Goal: Transaction & Acquisition: Purchase product/service

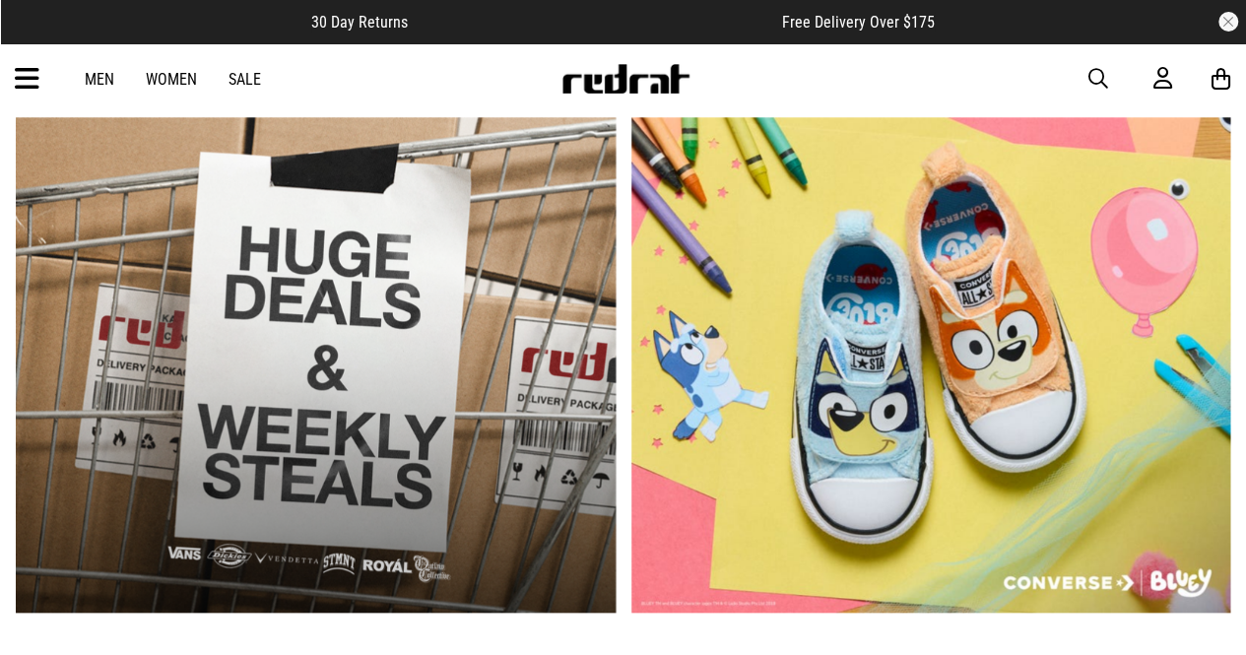
scroll to position [752, 0]
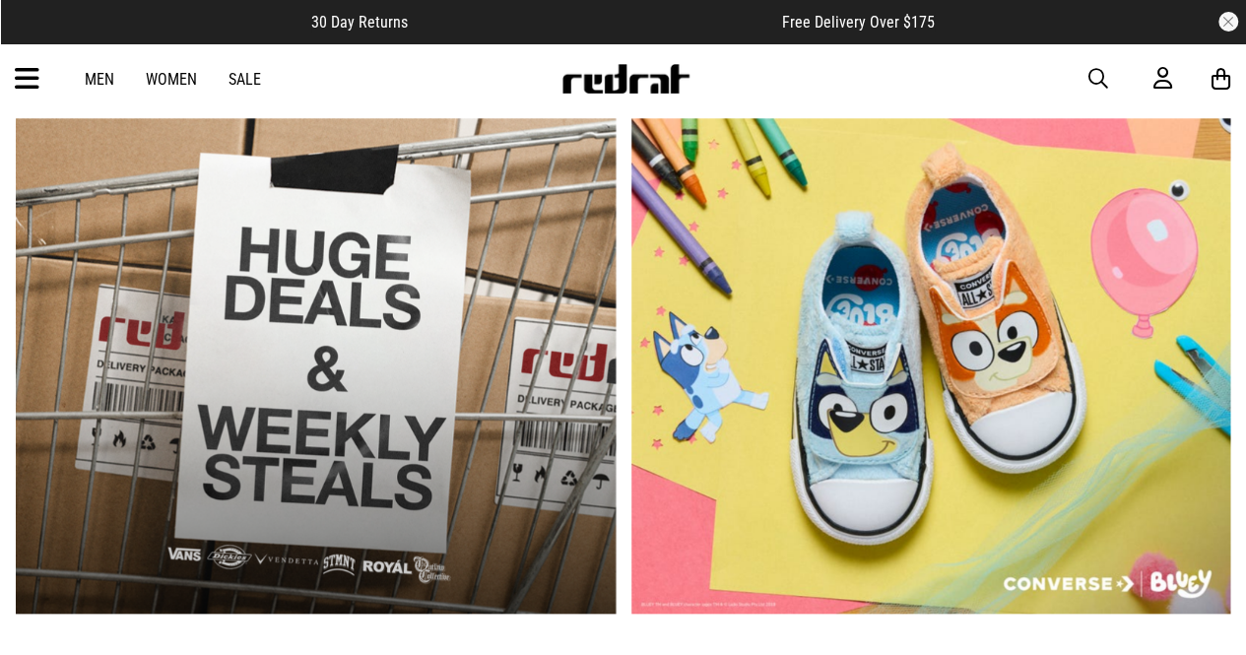
click at [83, 84] on div "Men Women Sale" at bounding box center [173, 79] width 208 height 19
click at [95, 82] on link "Men" at bounding box center [100, 79] width 30 height 19
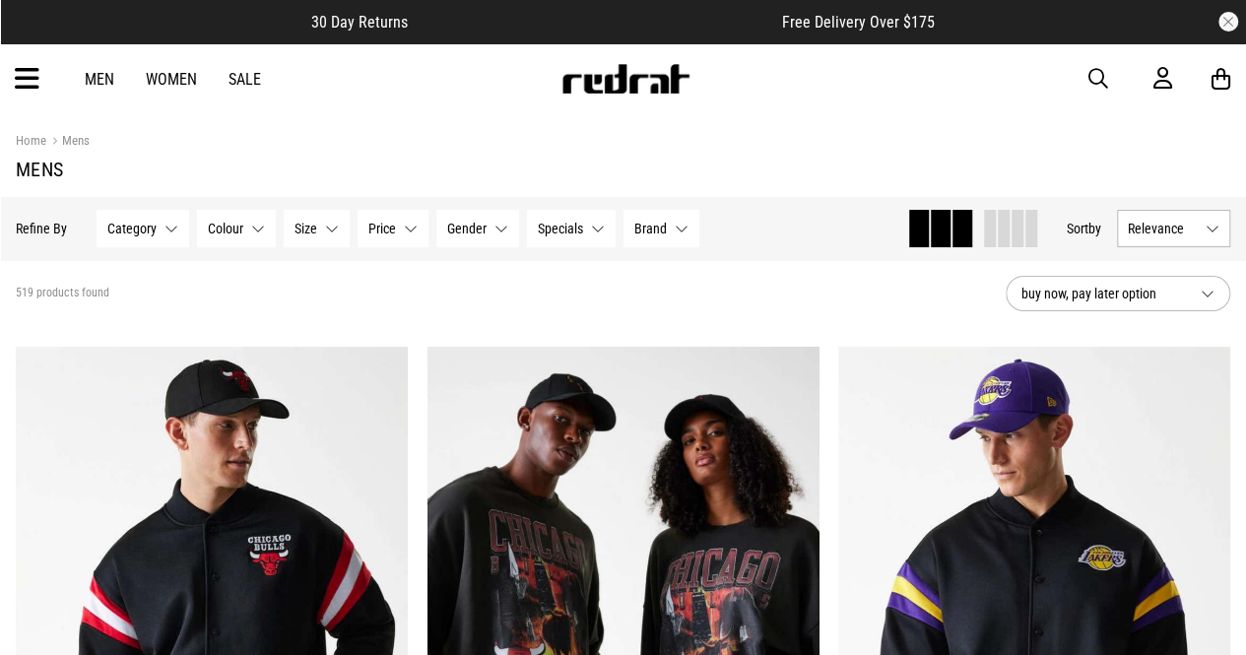
click at [25, 80] on icon at bounding box center [27, 79] width 25 height 33
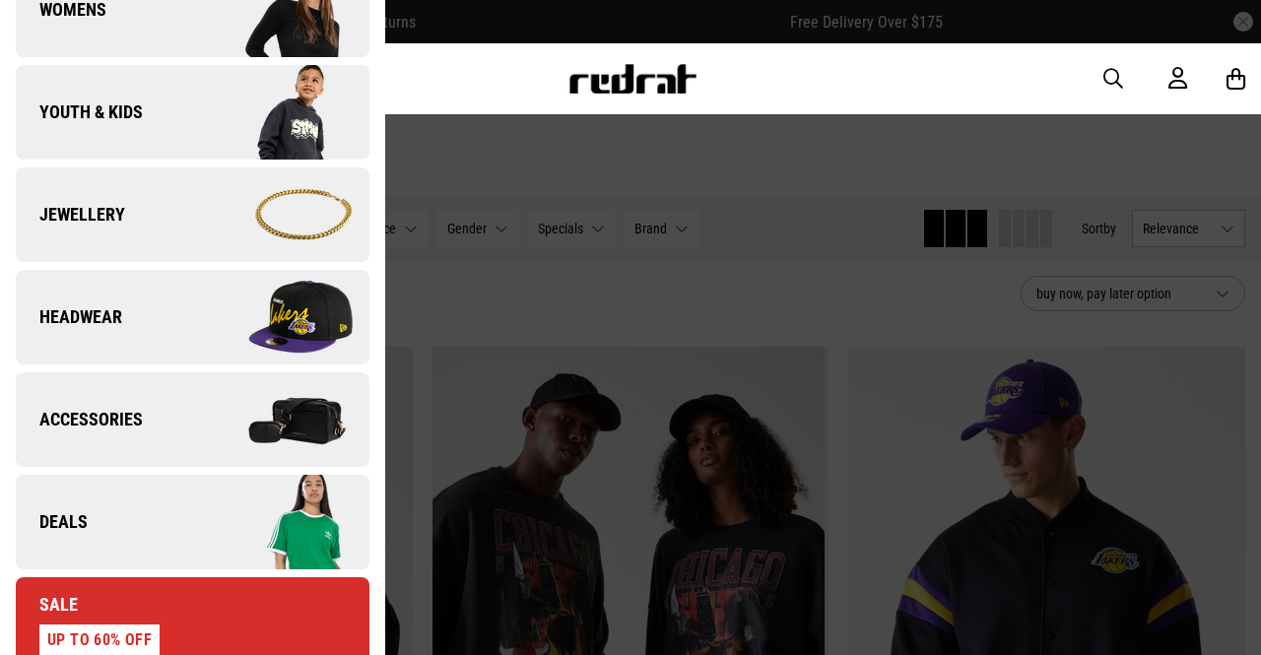
scroll to position [461, 0]
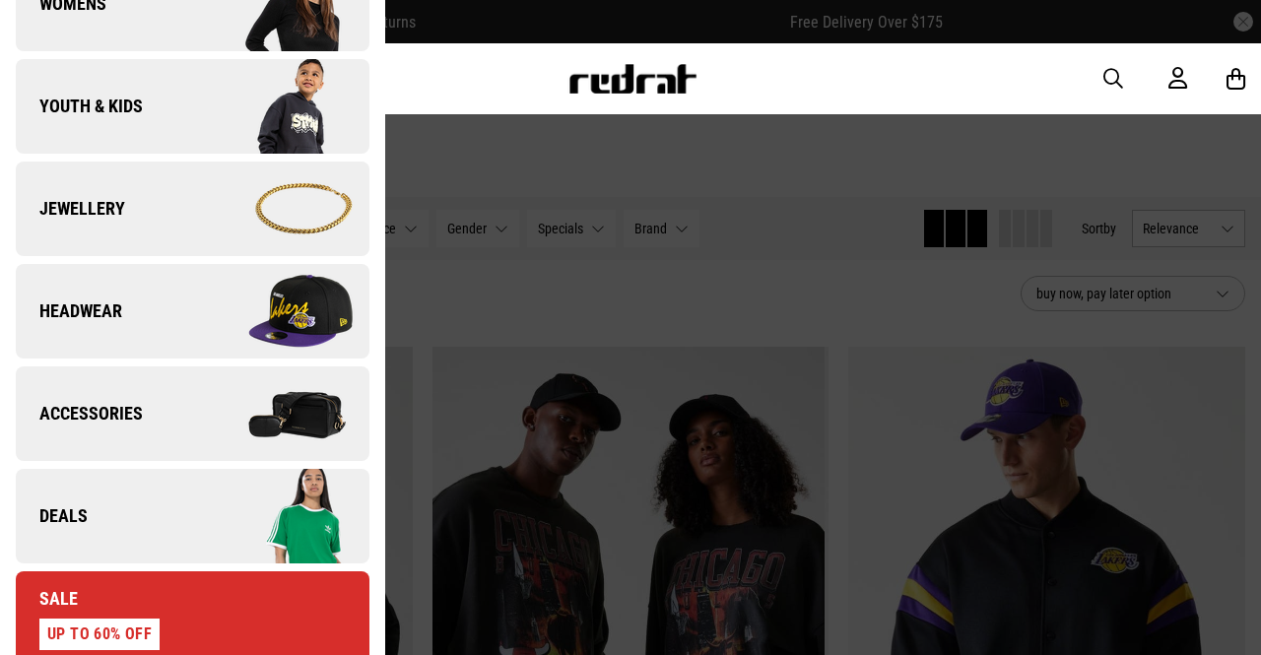
click at [250, 434] on img at bounding box center [280, 413] width 176 height 99
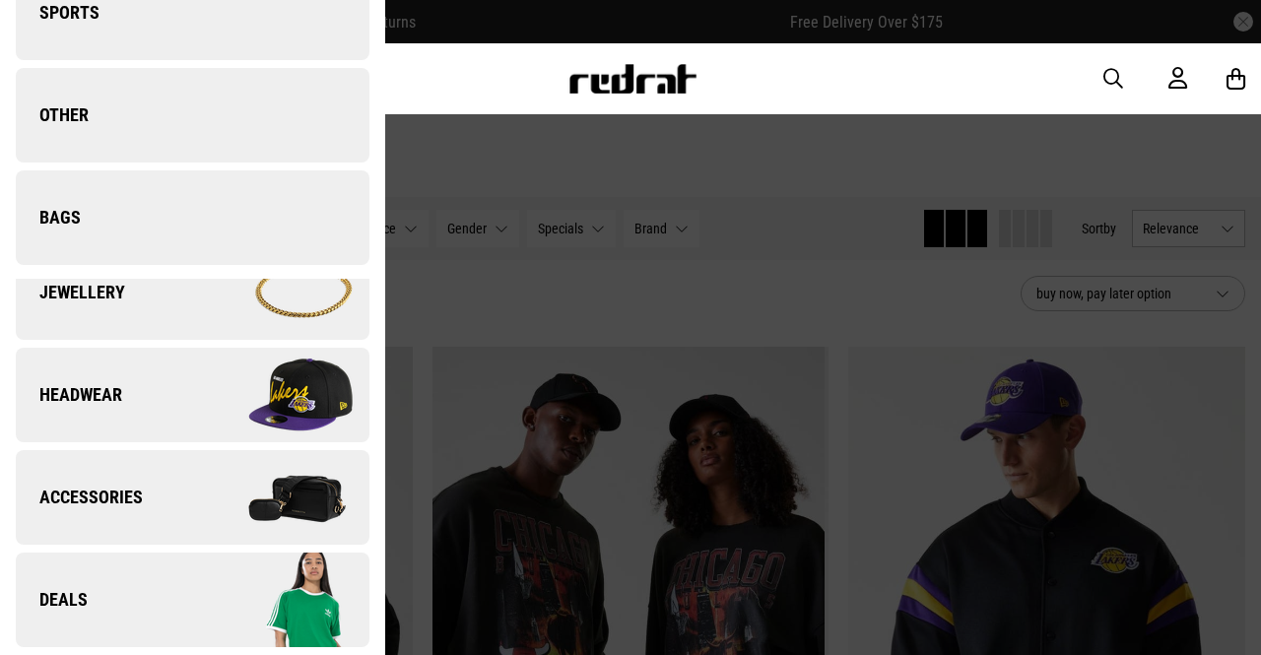
scroll to position [0, 0]
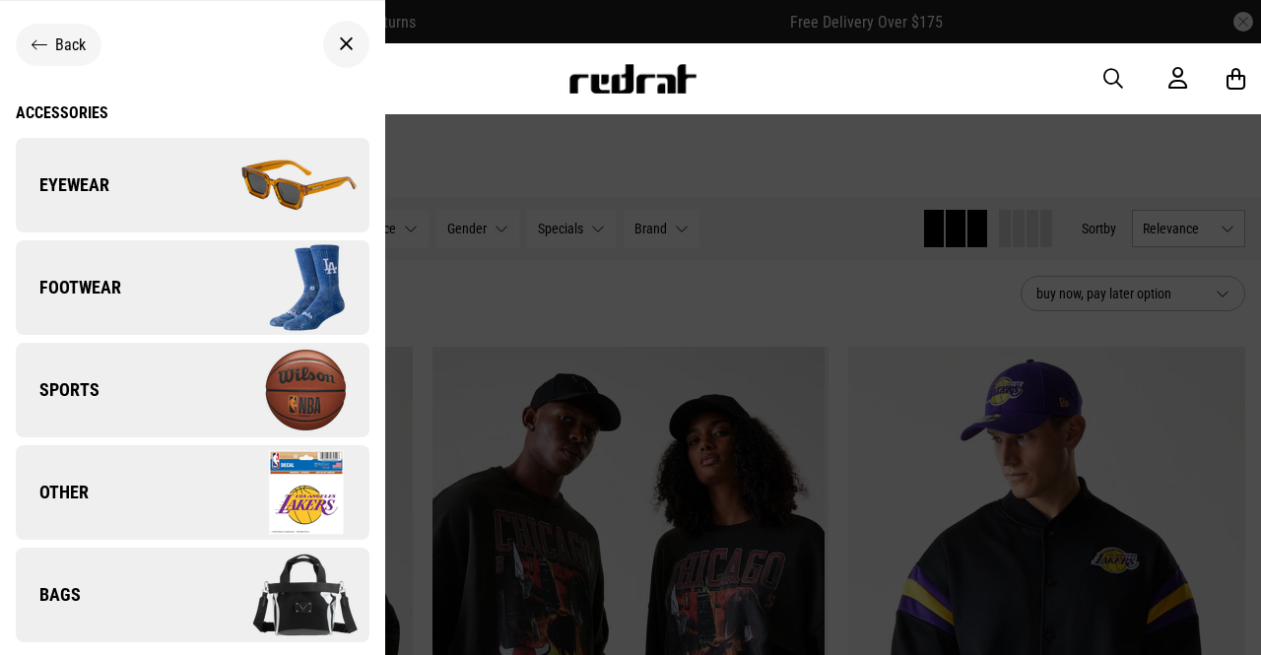
click at [77, 46] on span "Back" at bounding box center [70, 44] width 31 height 19
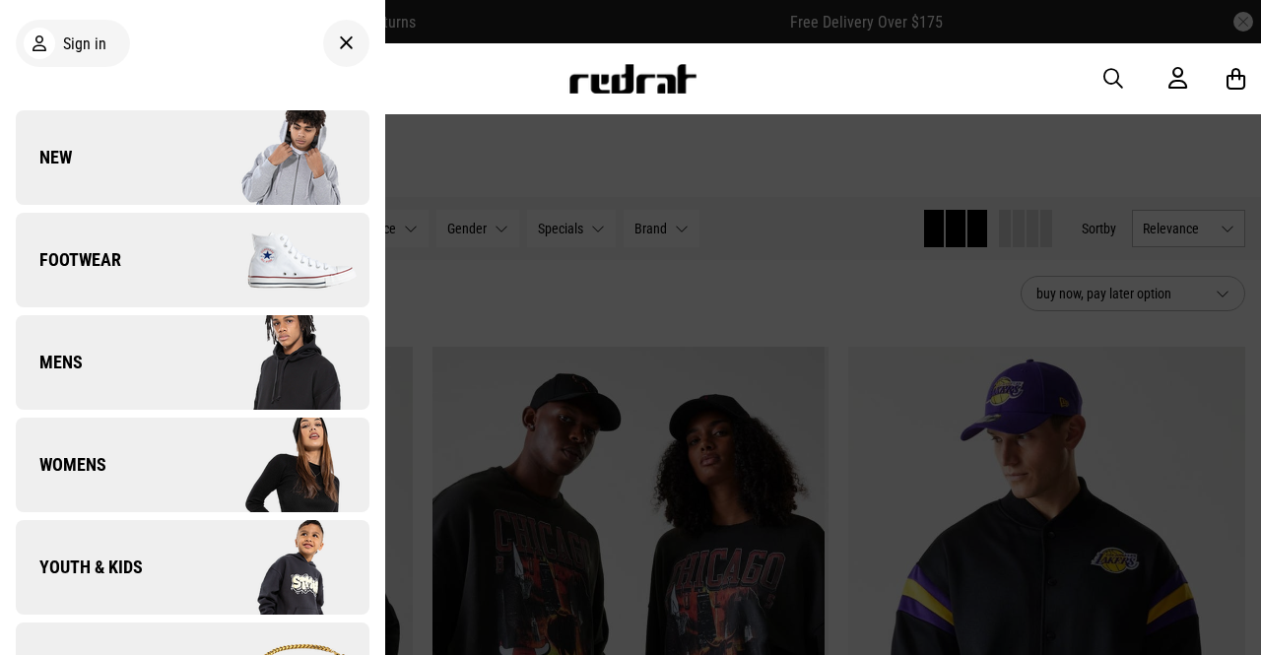
click at [229, 329] on img at bounding box center [280, 362] width 176 height 99
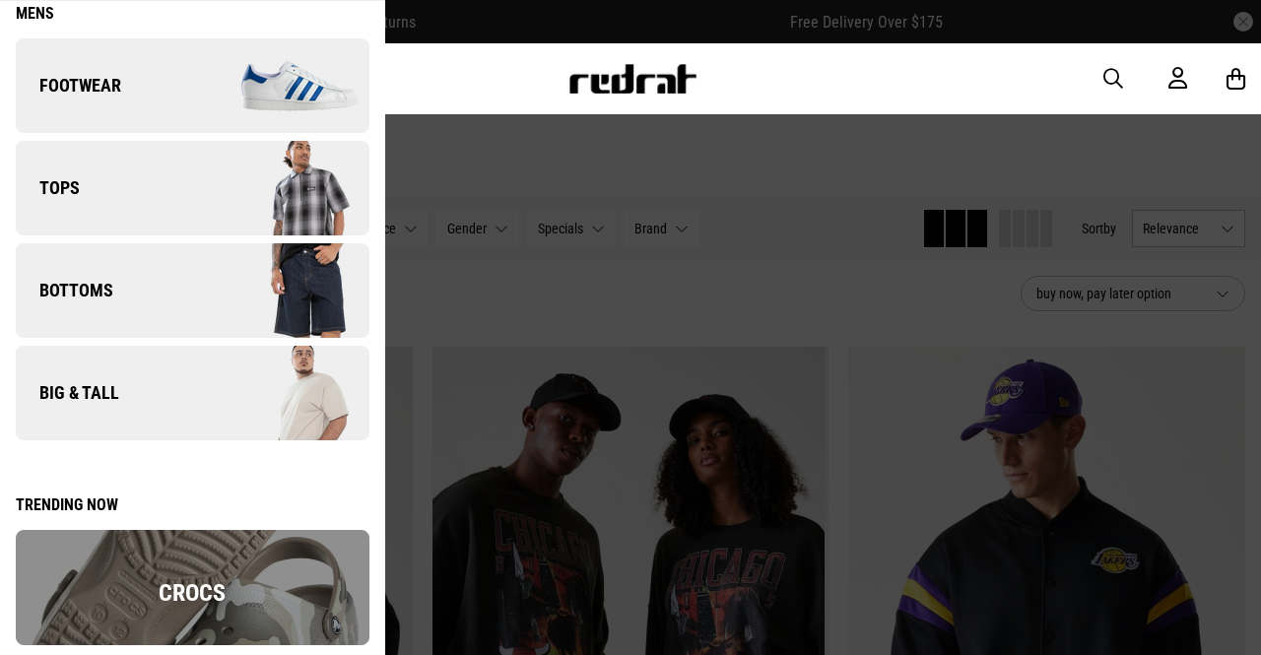
scroll to position [90, 0]
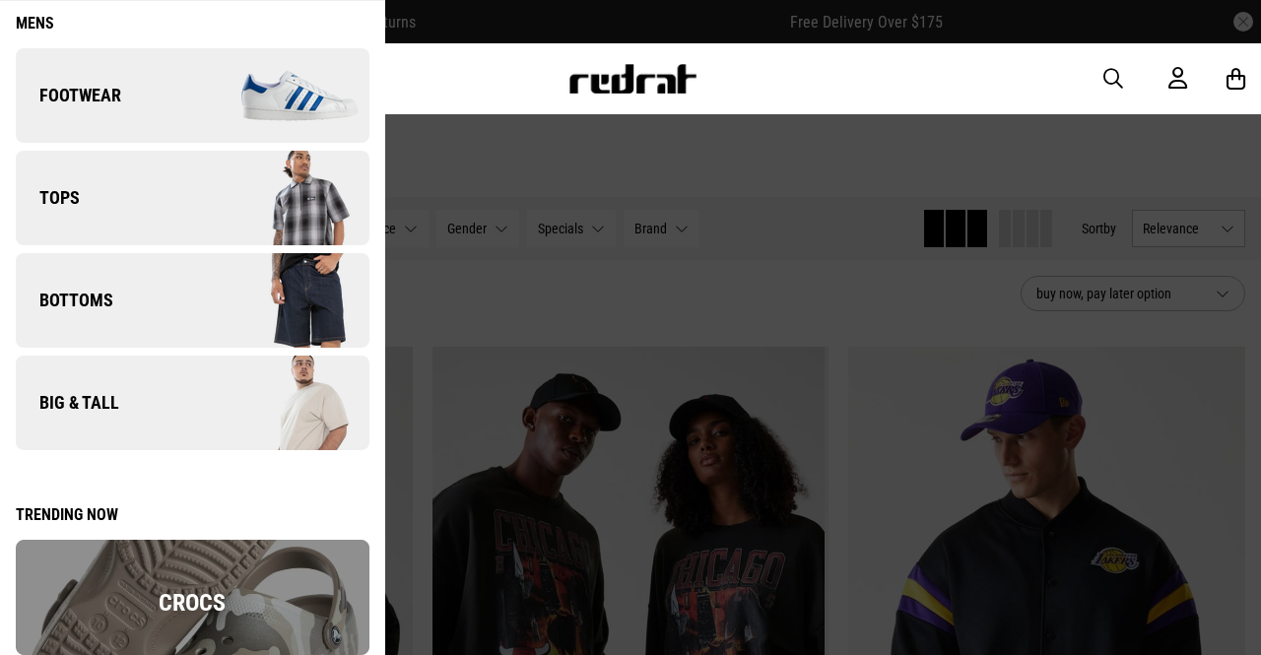
click at [130, 196] on link "Tops" at bounding box center [193, 198] width 354 height 95
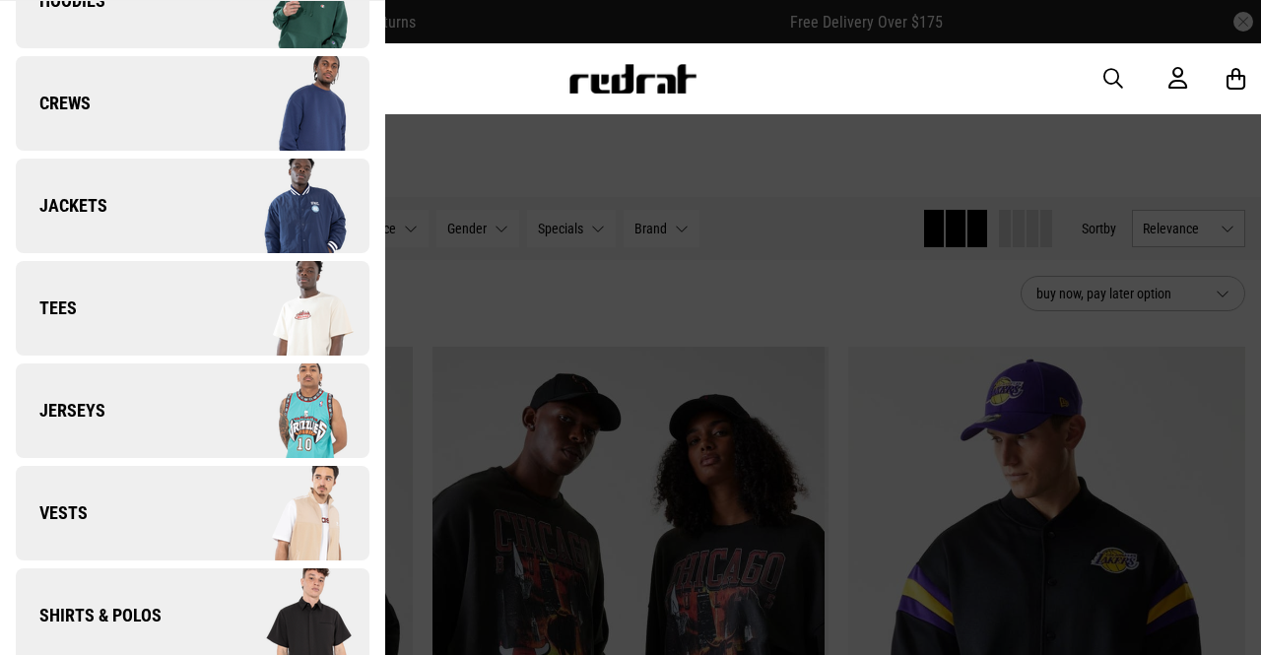
scroll to position [215, 0]
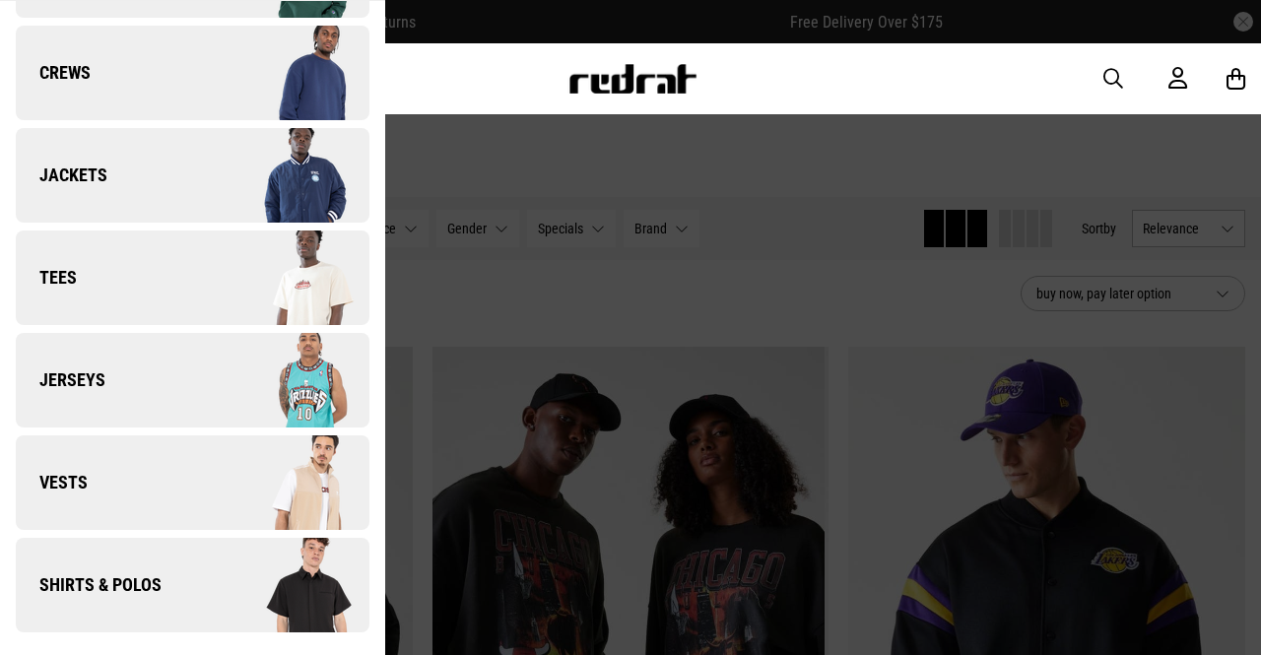
click at [192, 280] on img at bounding box center [280, 278] width 176 height 99
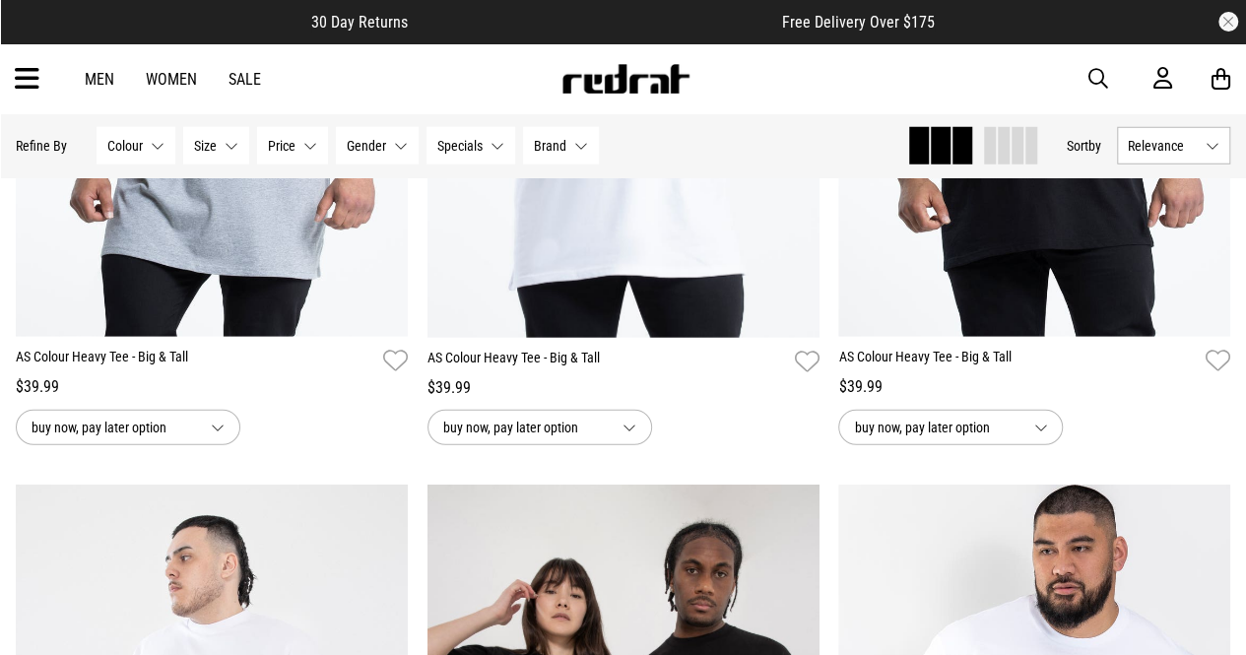
scroll to position [2000, 0]
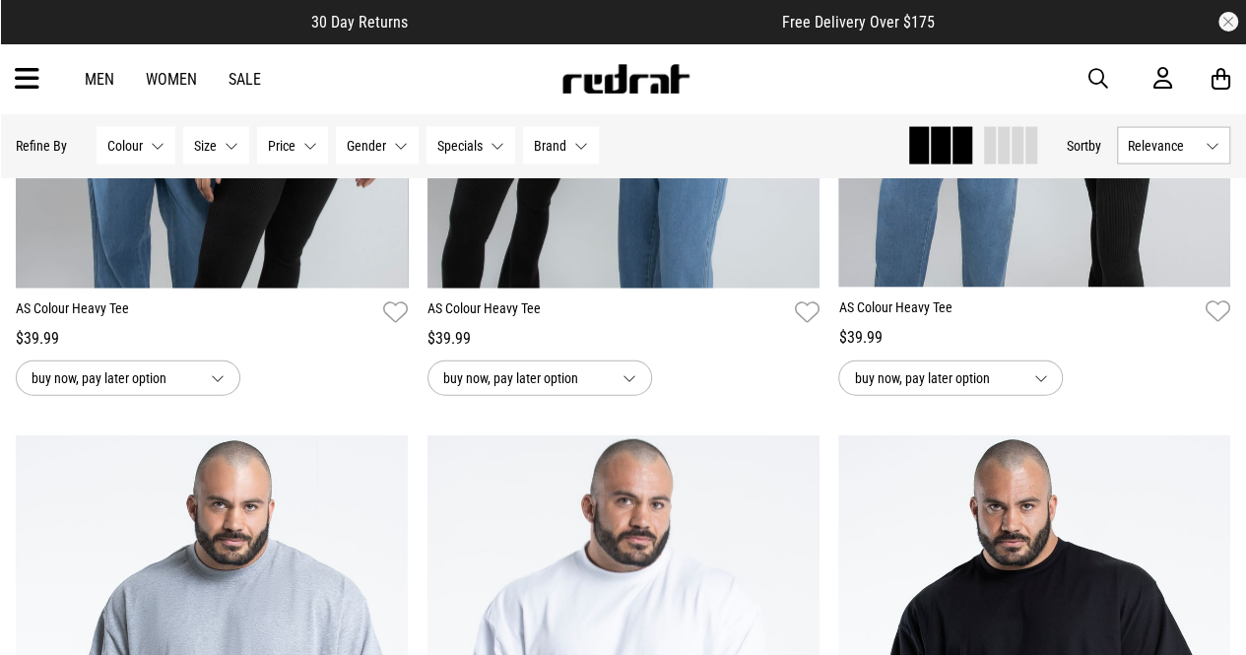
click at [29, 99] on div "Men Women Sale Sign in New Back Footwear Back Mens Back Womens Back Youth & Kid…" at bounding box center [623, 78] width 1246 height 71
click at [22, 92] on icon at bounding box center [27, 79] width 25 height 33
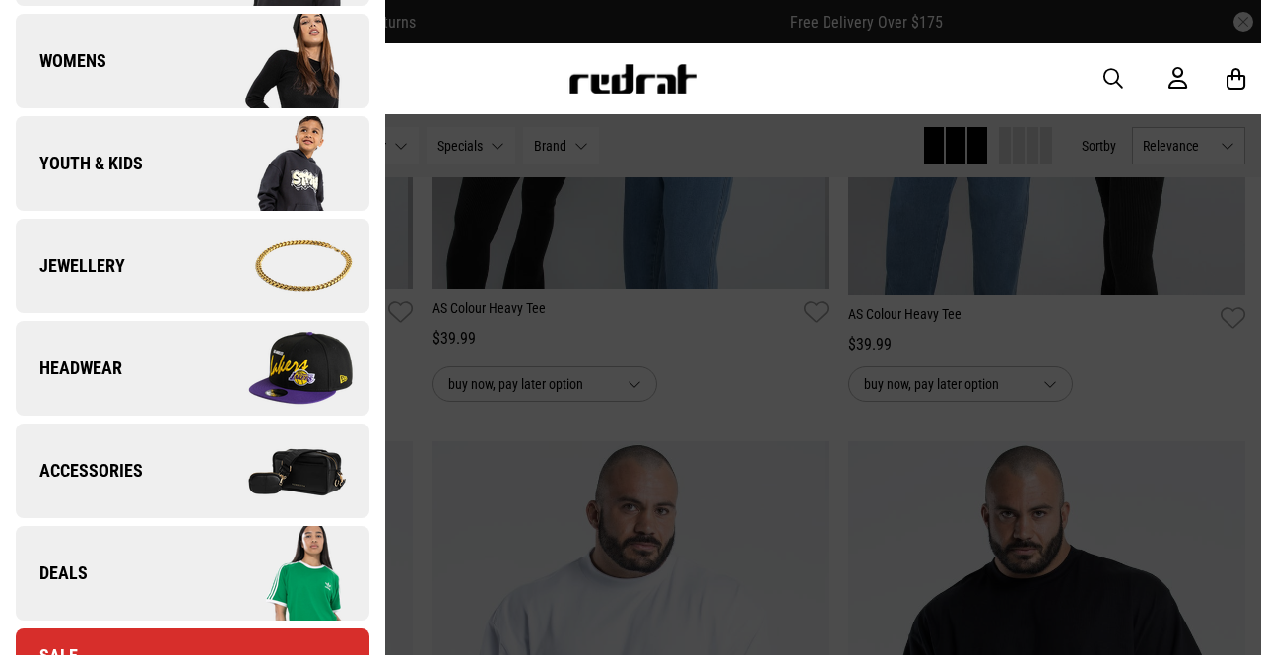
scroll to position [543, 0]
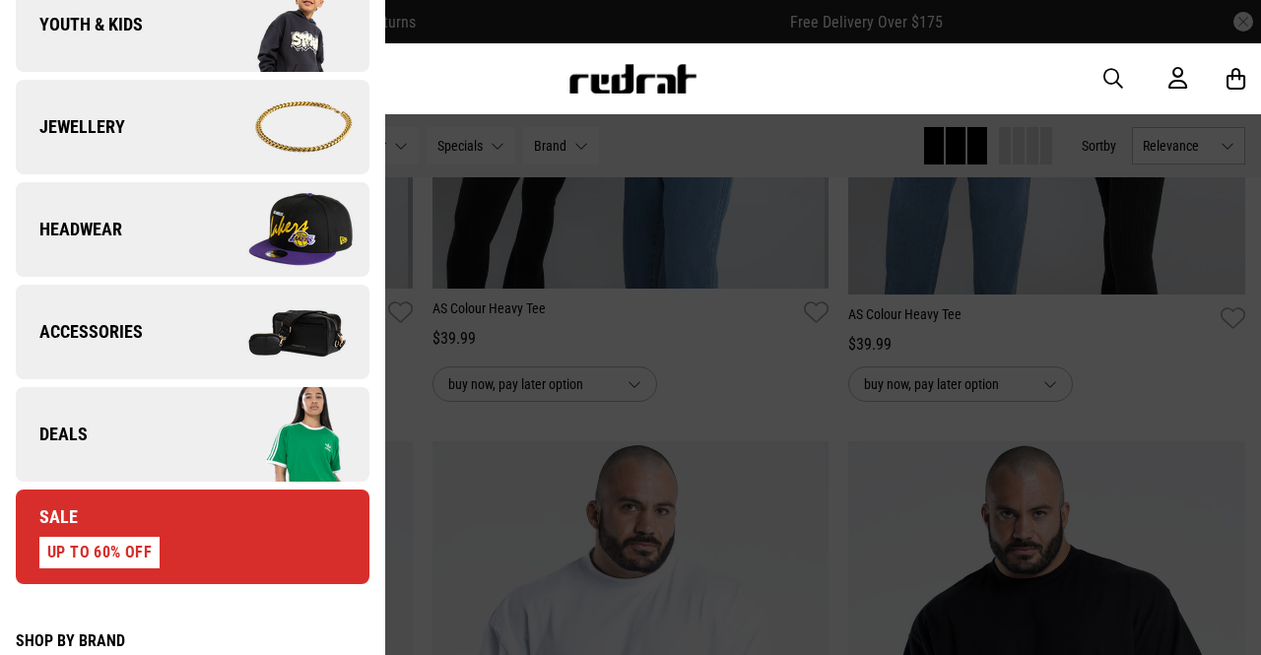
click at [179, 310] on link "Accessories" at bounding box center [193, 332] width 354 height 95
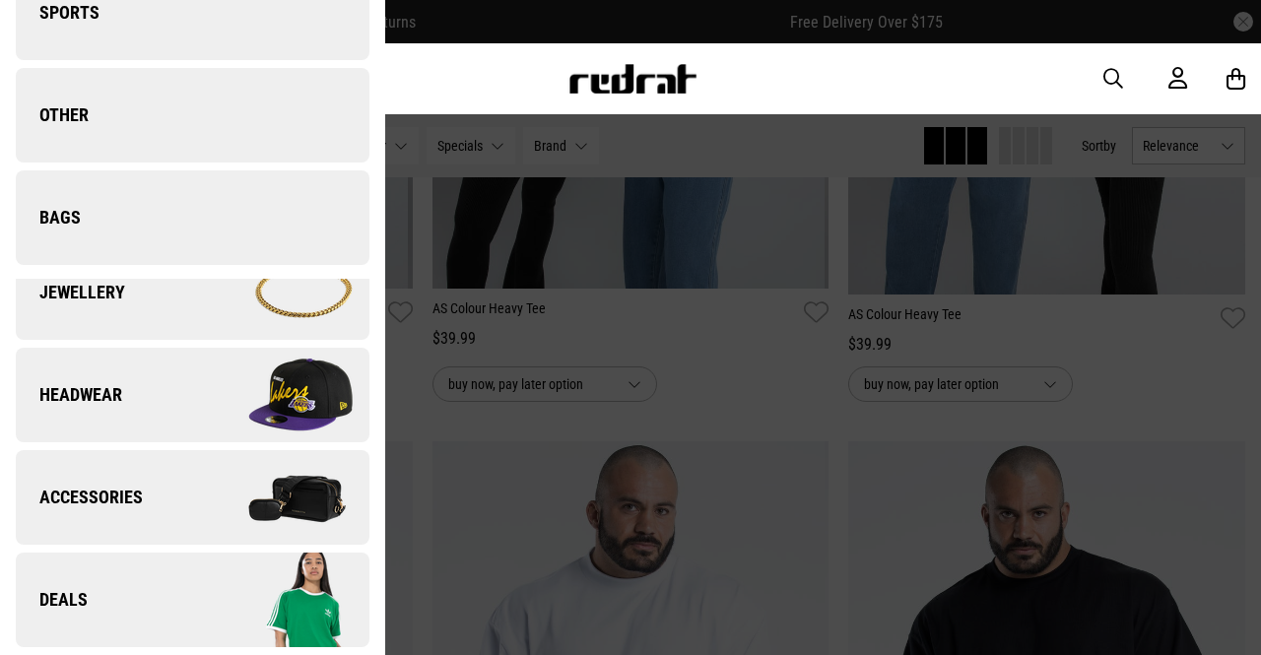
scroll to position [0, 0]
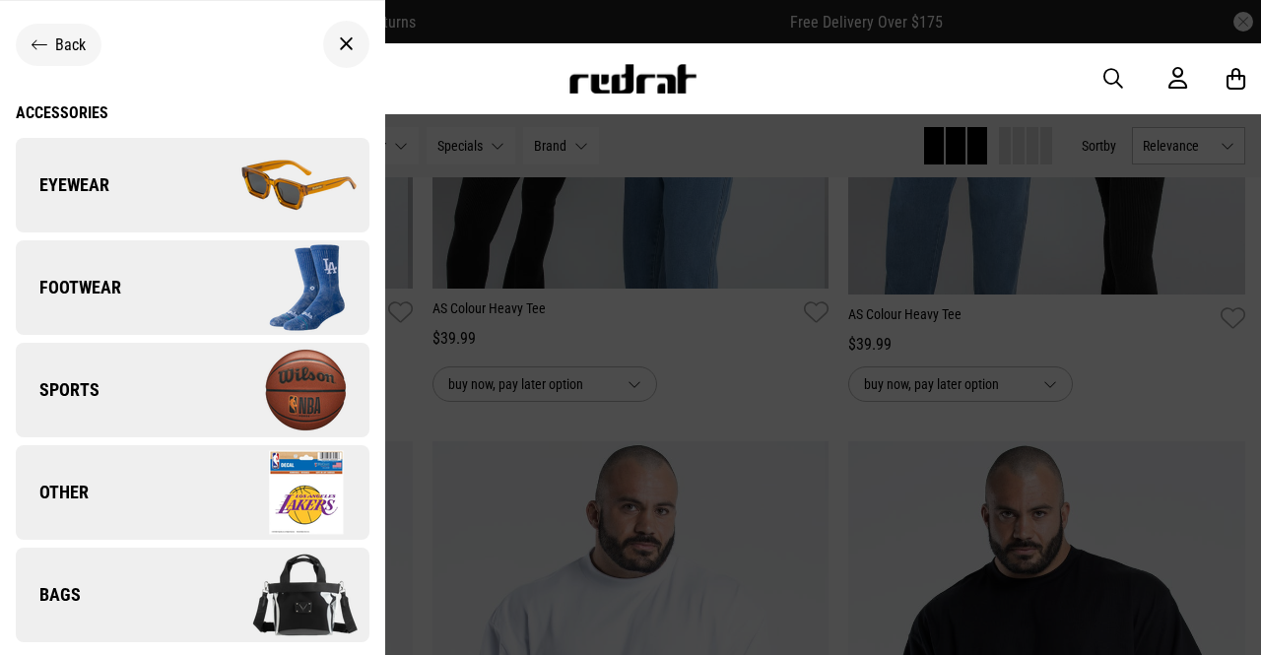
click at [207, 179] on img at bounding box center [280, 185] width 176 height 99
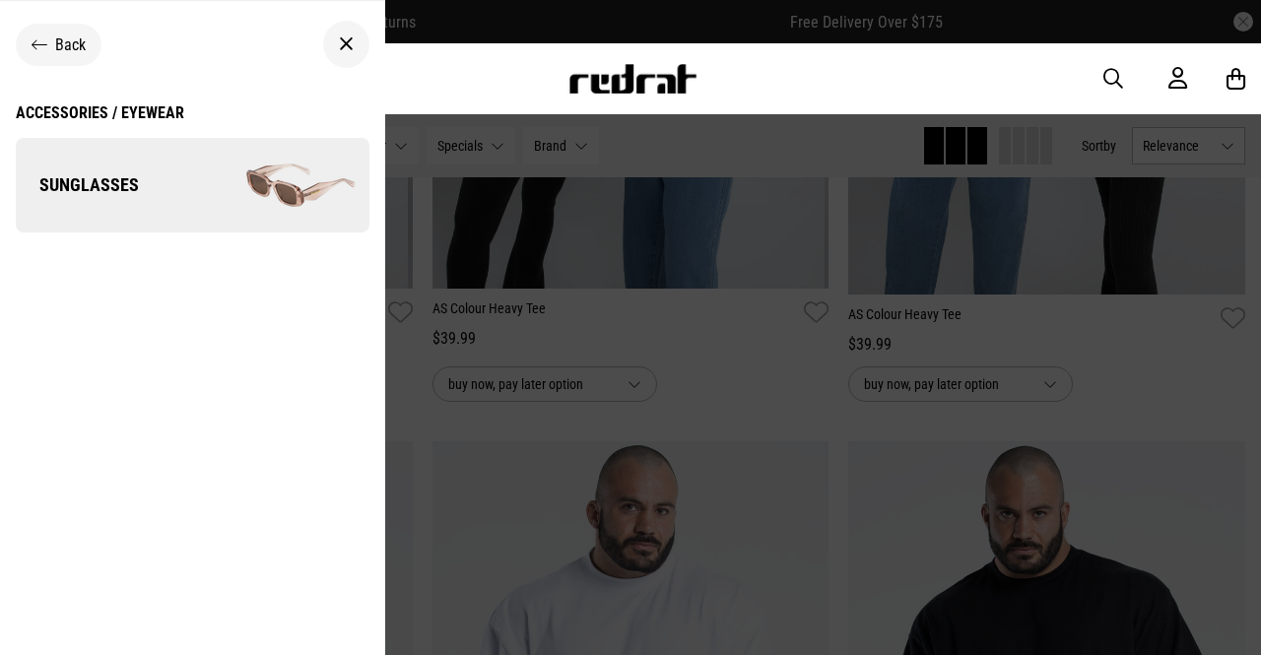
click at [262, 204] on img at bounding box center [280, 185] width 176 height 99
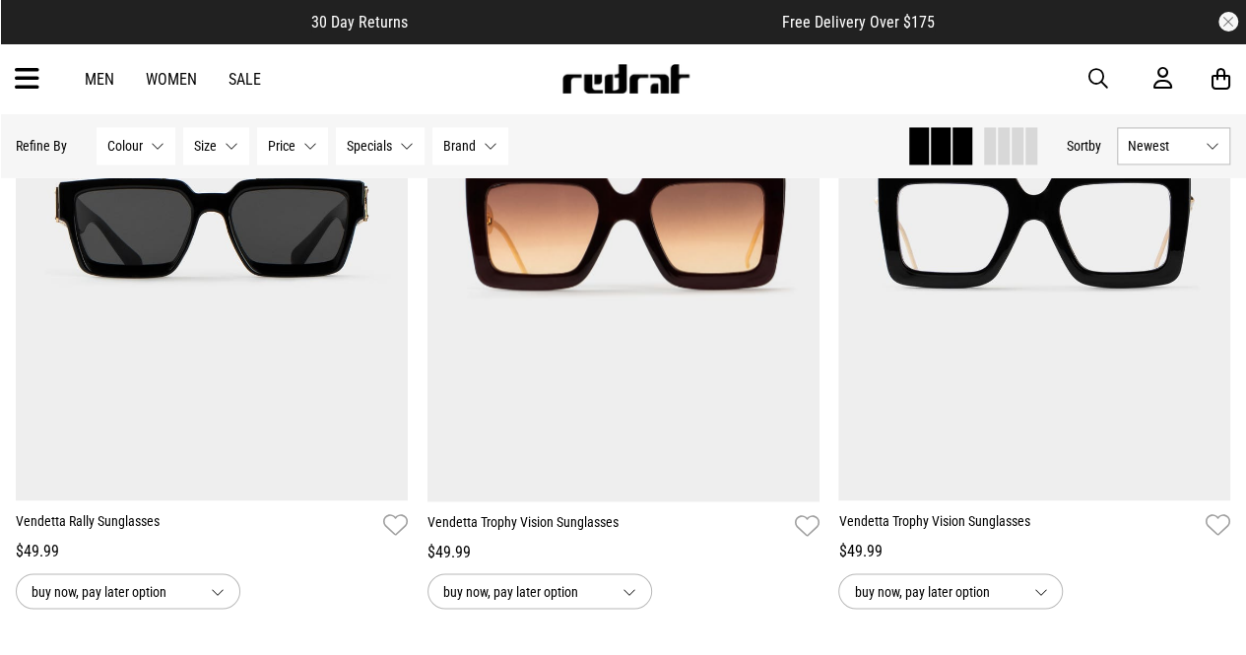
scroll to position [5261, 0]
